Goal: Navigation & Orientation: Understand site structure

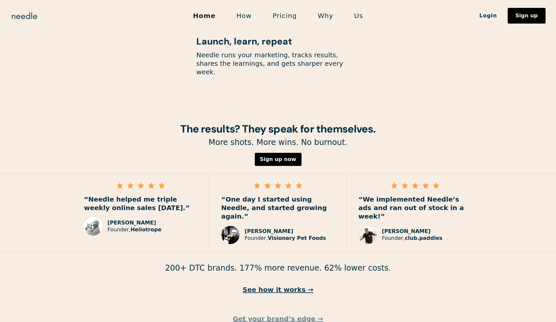
scroll to position [877, 0]
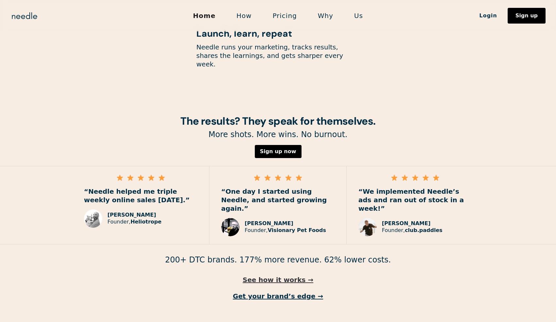
click at [292, 275] on link "See how it works →" at bounding box center [278, 279] width 556 height 9
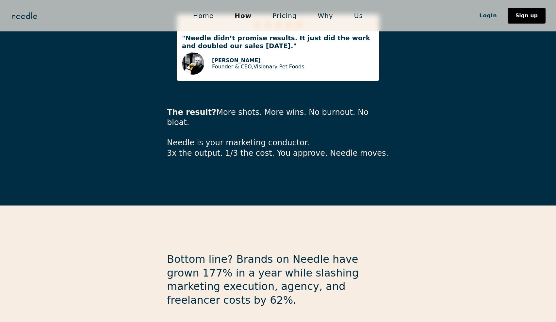
scroll to position [1497, 0]
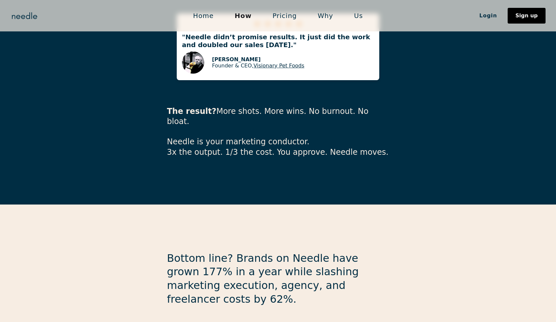
click at [289, 15] on link "Pricing" at bounding box center [284, 16] width 45 height 14
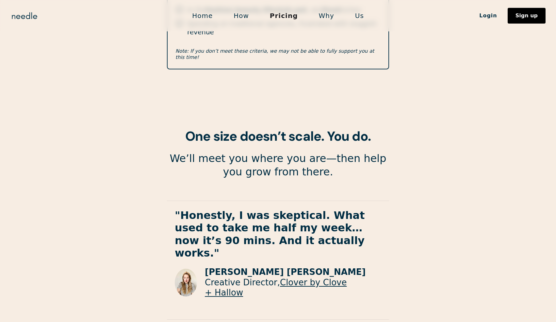
scroll to position [1129, 0]
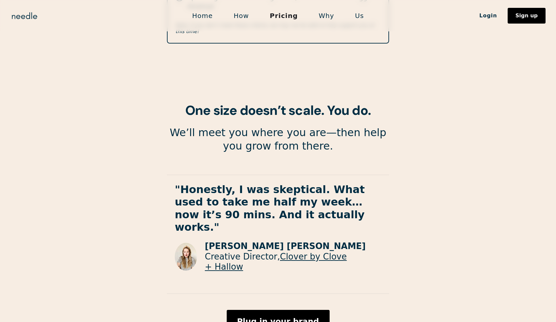
click at [324, 12] on link "Why" at bounding box center [327, 16] width 36 height 14
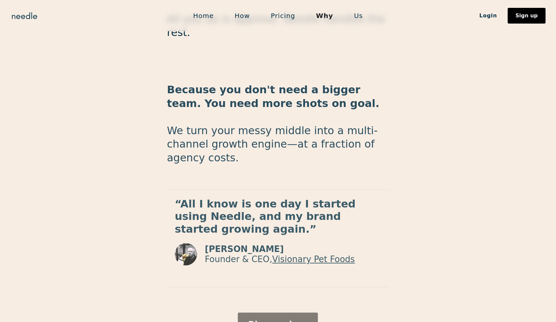
scroll to position [1039, 0]
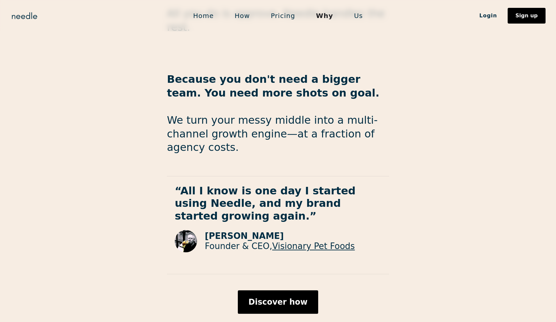
click at [353, 16] on link "Us" at bounding box center [359, 16] width 30 height 14
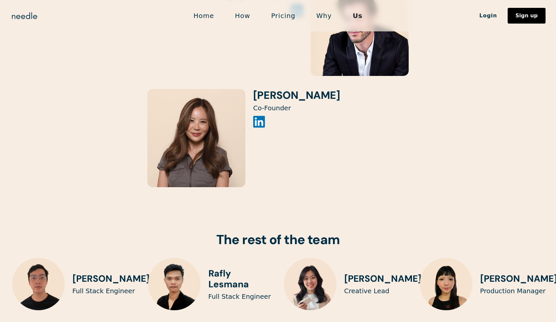
scroll to position [1356, 0]
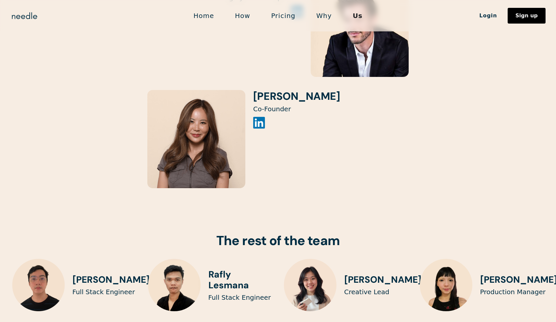
click at [255, 117] on img at bounding box center [259, 123] width 12 height 12
click at [214, 15] on link "Home" at bounding box center [204, 16] width 42 height 14
